Goal: Find specific page/section

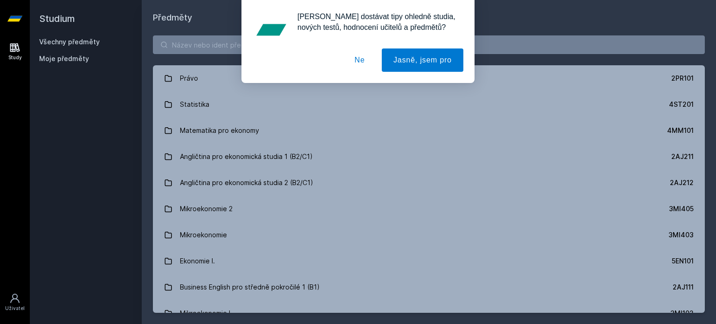
click at [362, 65] on button "Ne" at bounding box center [360, 59] width 34 height 23
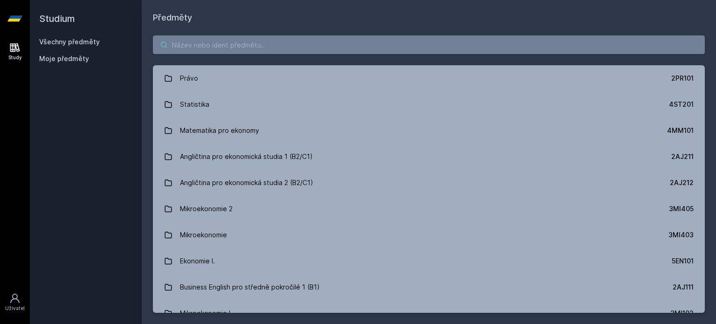
click at [349, 48] on input "search" at bounding box center [429, 44] width 552 height 19
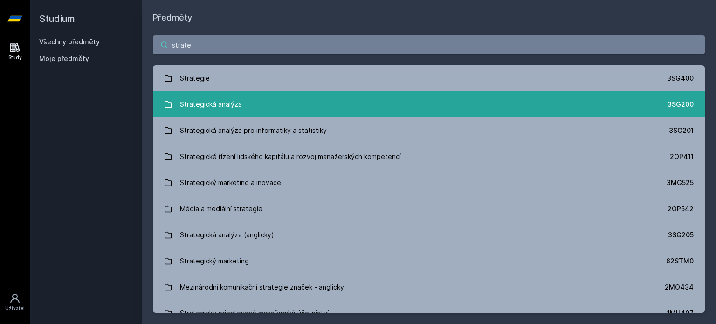
type input "strate"
click at [235, 112] on div "Strategická analýza" at bounding box center [211, 104] width 62 height 19
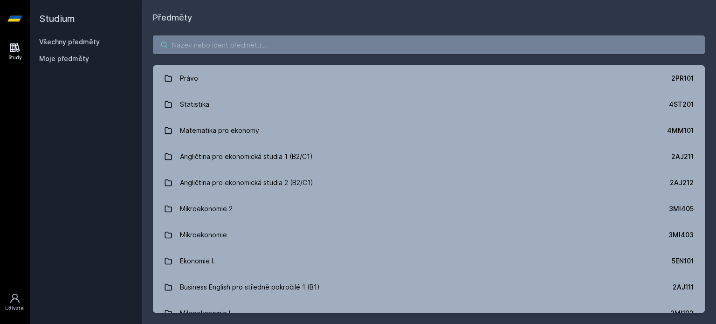
click at [219, 47] on input "search" at bounding box center [429, 44] width 552 height 19
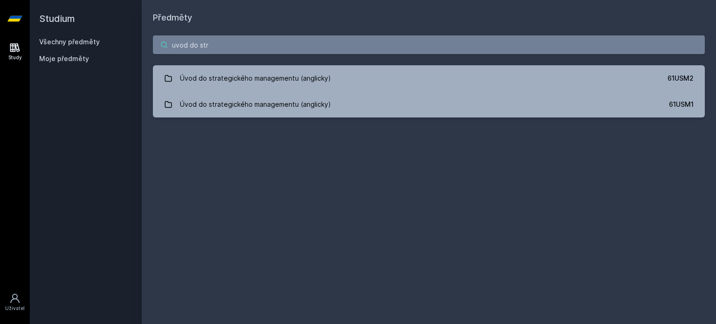
type input "uvod do str"
